Goal: Information Seeking & Learning: Learn about a topic

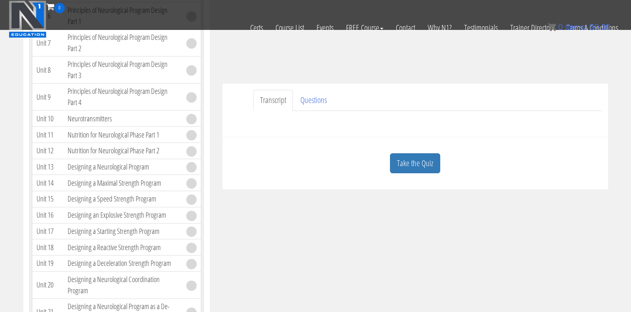
scroll to position [205, 0]
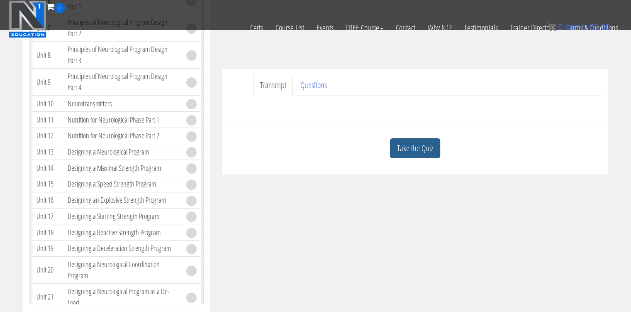
click at [413, 150] on link "Take the Quiz" at bounding box center [415, 148] width 50 height 20
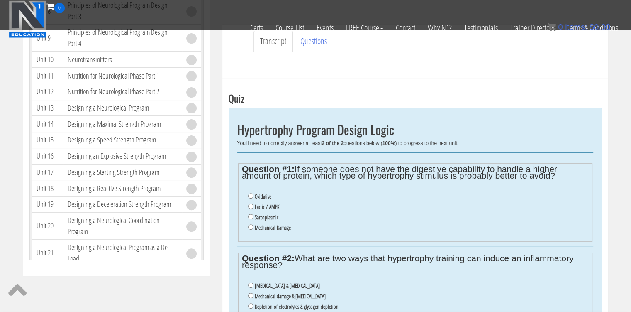
scroll to position [249, 0]
click at [278, 229] on label "Mechanical Damage" at bounding box center [273, 227] width 36 height 7
click at [254, 229] on input "Mechanical Damage" at bounding box center [250, 226] width 5 height 5
radio input "true"
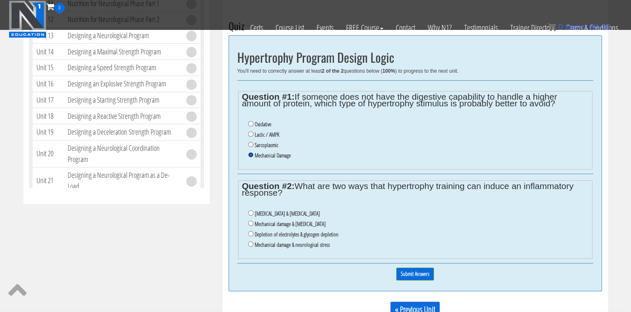
scroll to position [327, 0]
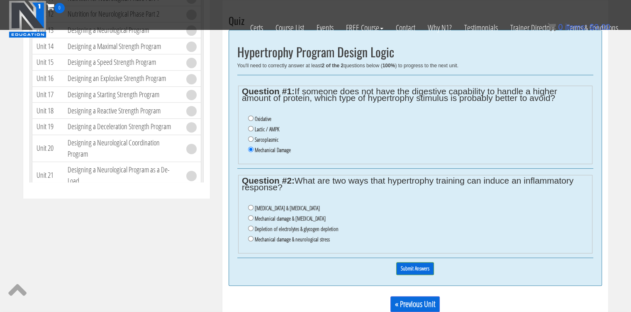
click at [252, 258] on div "0% Submit Answers" at bounding box center [415, 268] width 356 height 21
click at [294, 209] on label "Oxidative stress & lactic acid" at bounding box center [287, 208] width 65 height 7
click at [254, 209] on input "Oxidative stress & lactic acid" at bounding box center [250, 207] width 5 height 5
radio input "true"
click at [421, 268] on input "Submit Answers" at bounding box center [415, 268] width 38 height 13
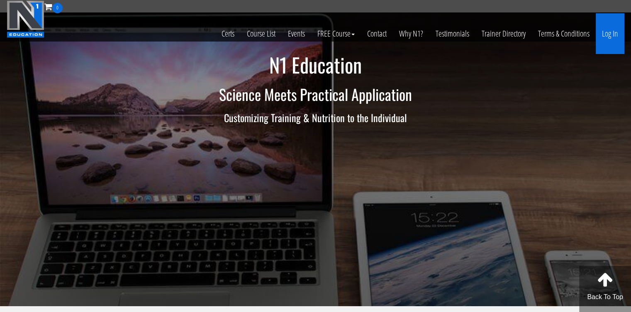
click at [607, 39] on link "Log In" at bounding box center [610, 33] width 29 height 41
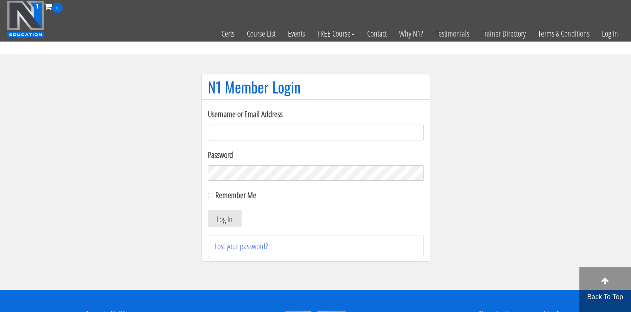
type input "bsbreinholt@gmail.com"
click at [217, 213] on button "Log In" at bounding box center [225, 218] width 34 height 17
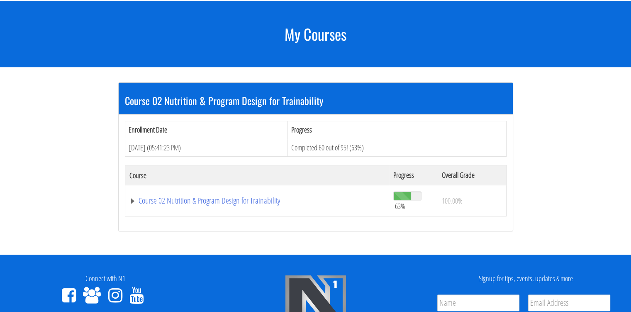
scroll to position [130, 0]
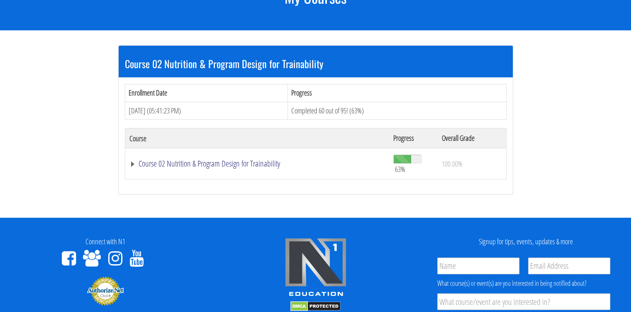
click at [239, 161] on link "Course 02 Nutrition & Program Design for Trainability" at bounding box center [257, 163] width 256 height 8
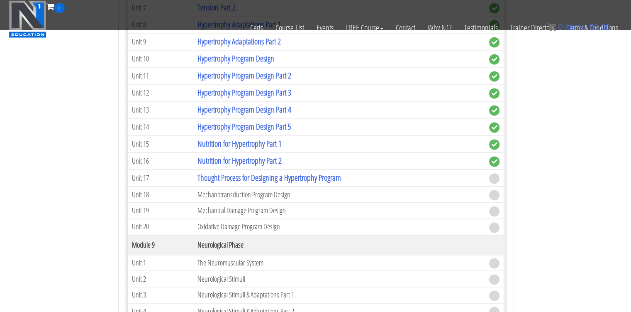
scroll to position [1276, 0]
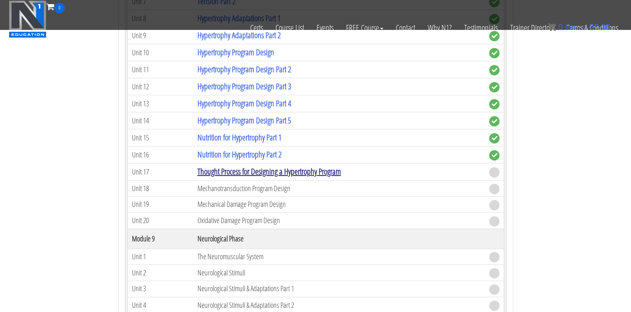
click at [293, 166] on link "Thought Process for Designing a Hypertrophy Program" at bounding box center [269, 171] width 144 height 11
click at [321, 166] on link "Thought Process for Designing a Hypertrophy Program" at bounding box center [269, 171] width 144 height 11
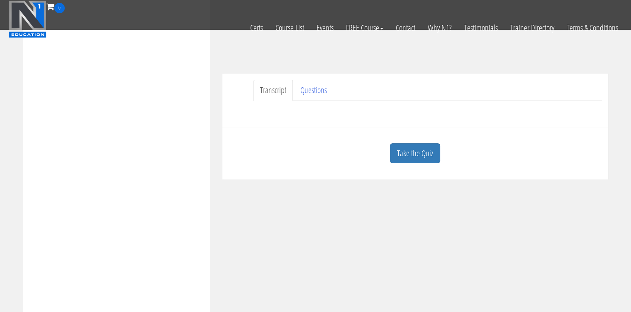
scroll to position [205, 0]
click at [411, 149] on link "Take the Quiz" at bounding box center [415, 148] width 50 height 20
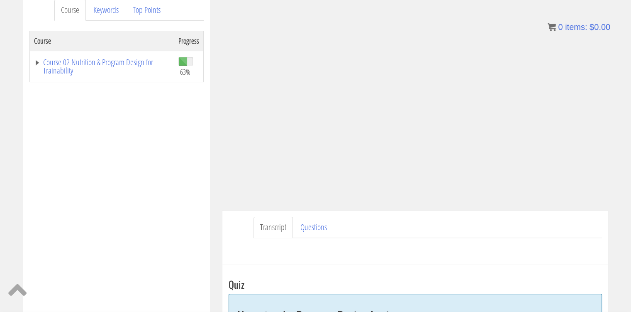
scroll to position [116, 0]
click at [263, 212] on div "Transcript Questions Have a question on this unit? Please submit it here: Name …" at bounding box center [415, 237] width 386 height 54
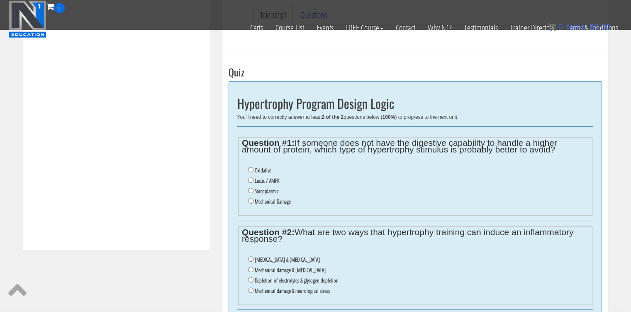
scroll to position [276, 0]
click at [253, 200] on input "Mechanical Damage" at bounding box center [250, 199] width 5 height 5
radio input "true"
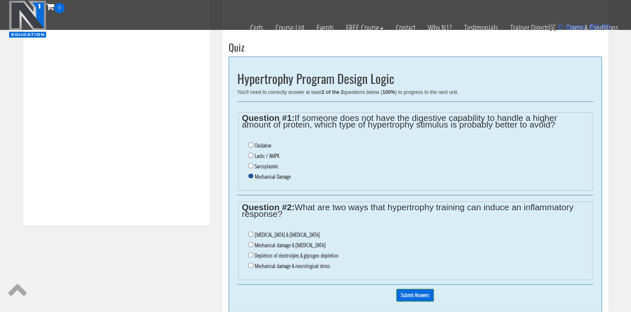
scroll to position [304, 0]
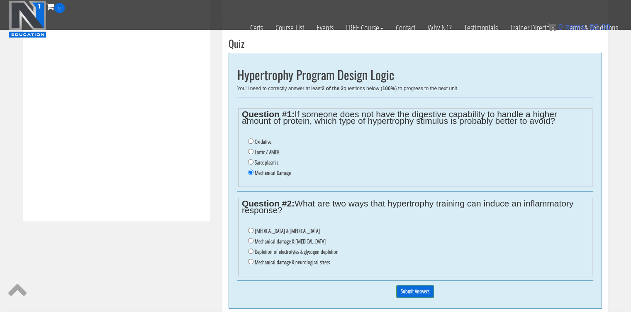
click at [303, 238] on label "Mechanical damage & oxidative stress" at bounding box center [290, 241] width 71 height 7
click at [254, 238] on input "Mechanical damage & oxidative stress" at bounding box center [250, 240] width 5 height 5
radio input "true"
click at [414, 289] on input "Submit Answers" at bounding box center [415, 291] width 38 height 13
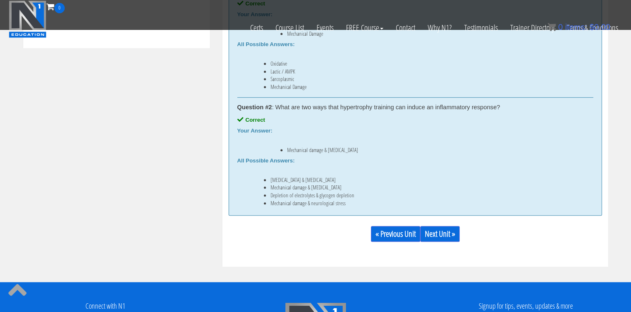
scroll to position [480, 0]
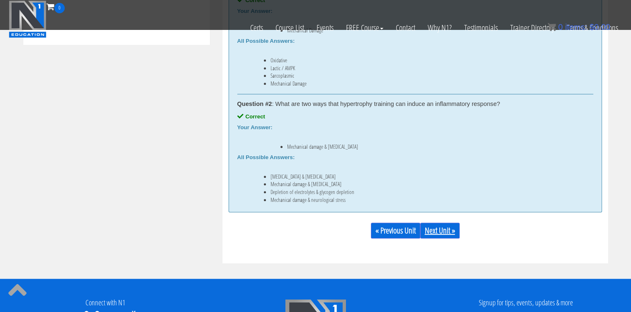
click at [443, 230] on link "Next Unit »" at bounding box center [439, 230] width 39 height 16
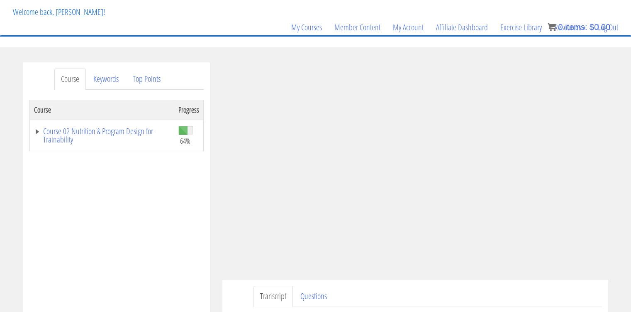
scroll to position [49, 0]
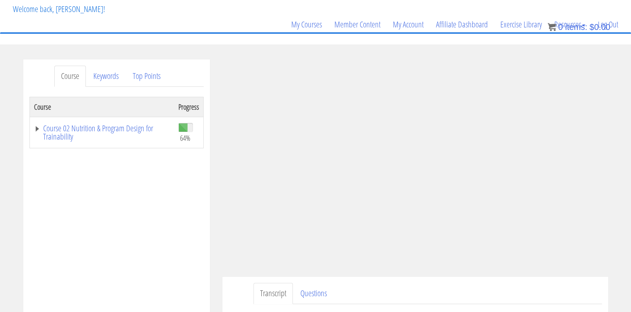
click at [218, 272] on div "[PERSON_NAME] [EMAIL_ADDRESS][DOMAIN_NAME] [DATE] [TECHNICAL_ID] Transcript Que…" at bounding box center [415, 220] width 398 height 323
